Goal: Transaction & Acquisition: Purchase product/service

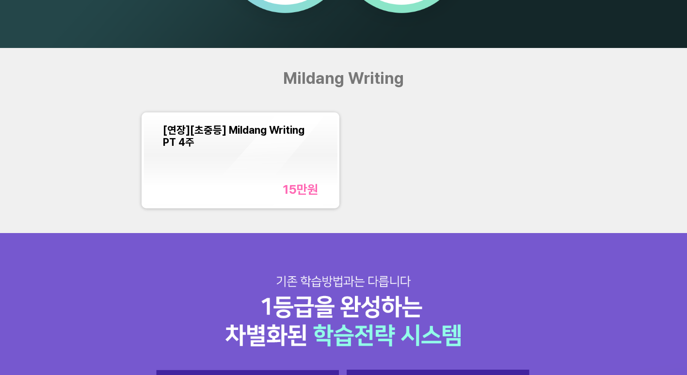
scroll to position [873, 0]
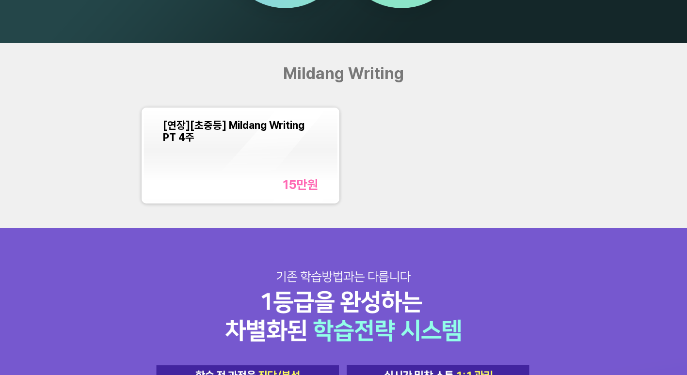
click at [297, 184] on div "15만 원" at bounding box center [300, 184] width 35 height 15
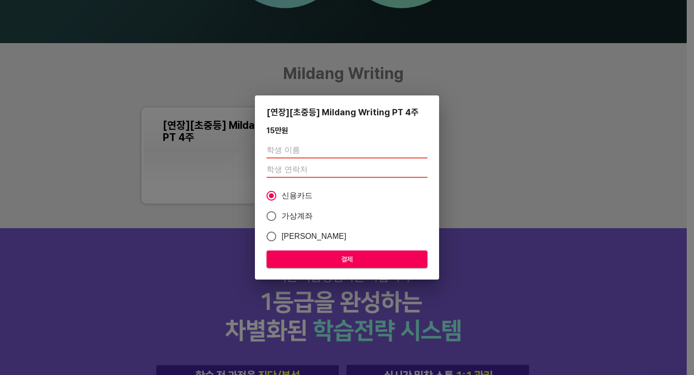
click at [298, 150] on input "text" at bounding box center [347, 151] width 161 height 16
type input "w"
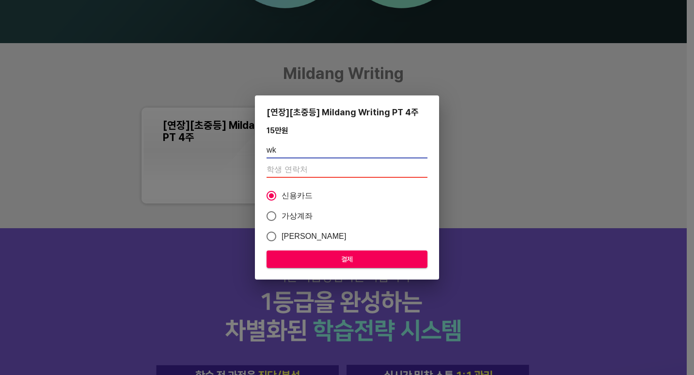
click at [298, 150] on input "wk" at bounding box center [347, 151] width 161 height 16
type input "w"
click at [296, 149] on input "text" at bounding box center [347, 151] width 161 height 16
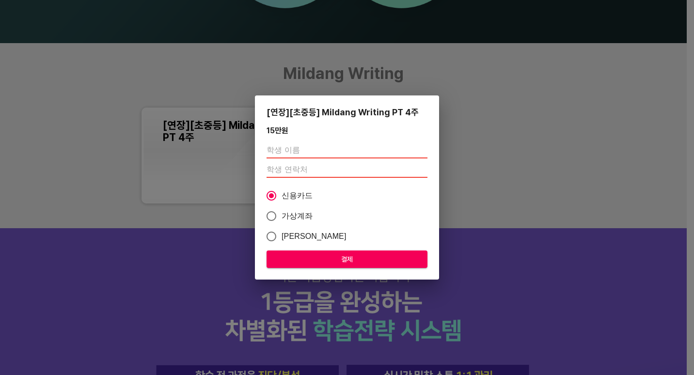
type input "장지예"
type input "01084598704"
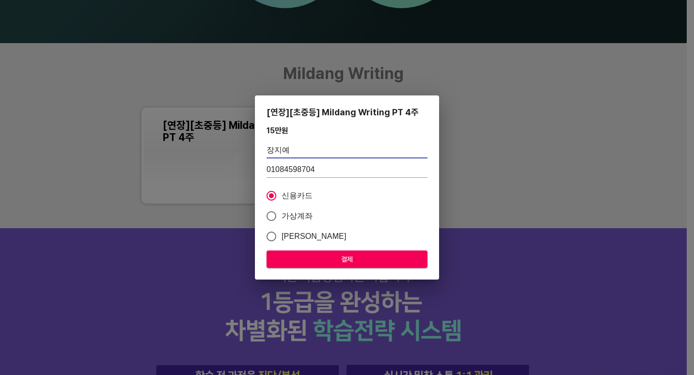
click at [339, 259] on span "결제" at bounding box center [346, 260] width 145 height 12
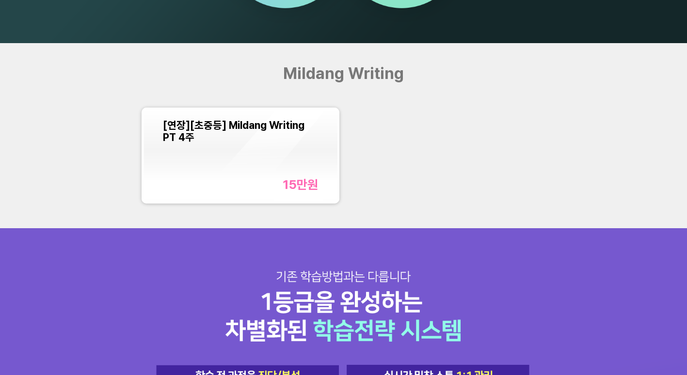
click at [541, 100] on div "Mildang Writing [연장][초중등] Mildang Writing PT 4주 15만 원" at bounding box center [343, 135] width 687 height 185
